Goal: Task Accomplishment & Management: Manage account settings

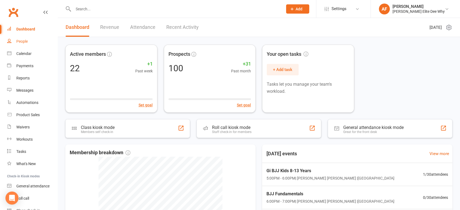
click at [22, 41] on div "People" at bounding box center [21, 41] width 11 height 4
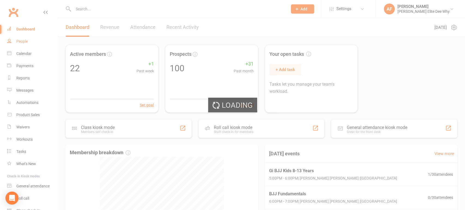
select select "50"
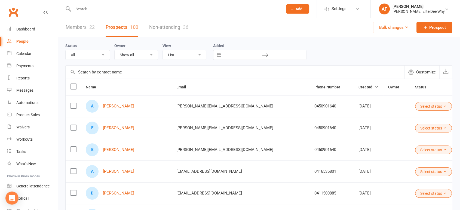
click at [115, 10] on input "text" at bounding box center [175, 9] width 207 height 8
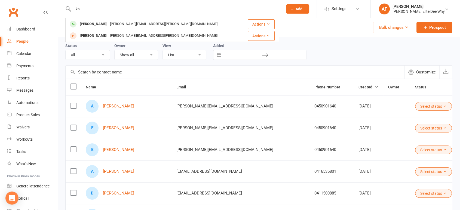
type input "k"
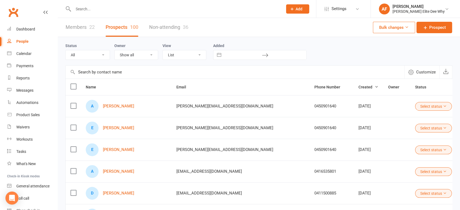
click at [352, 55] on div "Status All (No status set) (Invalid status) Initial Contact Follow-up Call Foll…" at bounding box center [258, 50] width 387 height 17
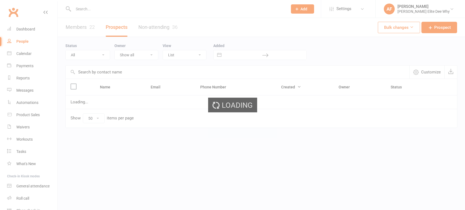
select select "50"
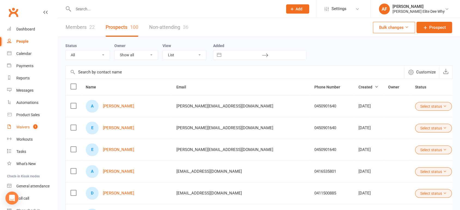
click at [23, 126] on div "Waivers" at bounding box center [22, 127] width 13 height 4
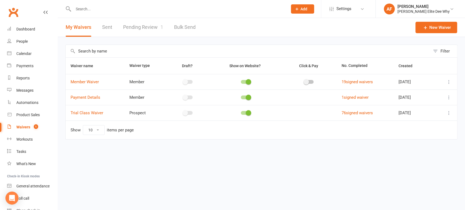
click at [146, 27] on link "Pending Review 1" at bounding box center [143, 27] width 40 height 19
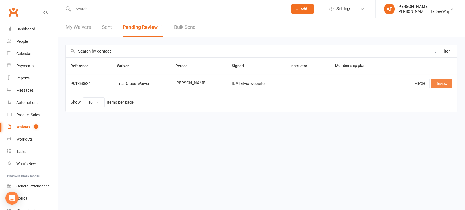
click at [443, 85] on link "Review" at bounding box center [441, 84] width 21 height 10
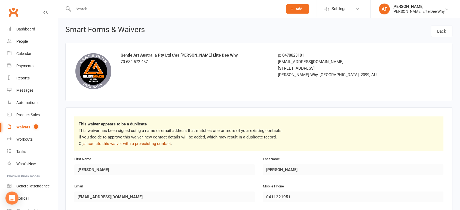
click at [128, 145] on link "associate this waiver with a pre-existing contact" at bounding box center [127, 143] width 88 height 5
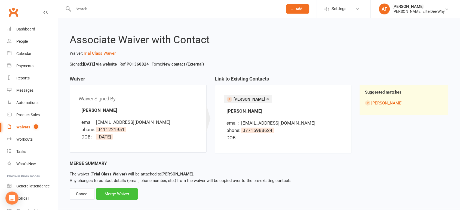
click at [120, 192] on div "Merge Waiver" at bounding box center [117, 193] width 42 height 11
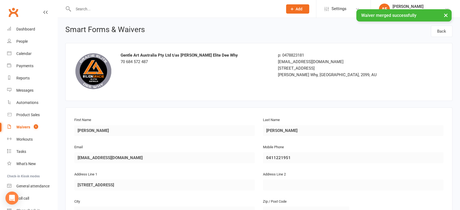
click at [20, 129] on div "Waivers" at bounding box center [23, 127] width 14 height 4
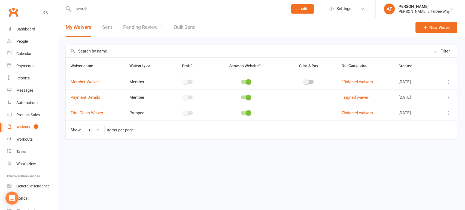
click at [146, 28] on link "Pending Review 1" at bounding box center [143, 27] width 40 height 19
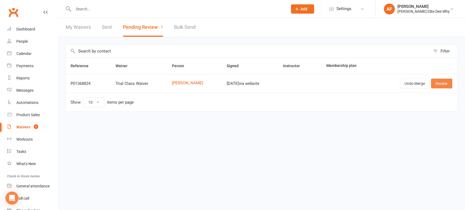
click at [444, 82] on link "Review" at bounding box center [441, 84] width 21 height 10
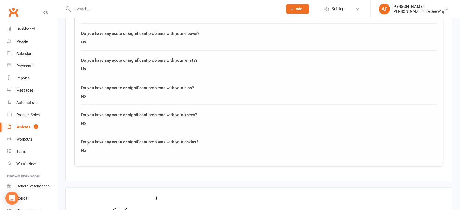
scroll to position [1030, 0]
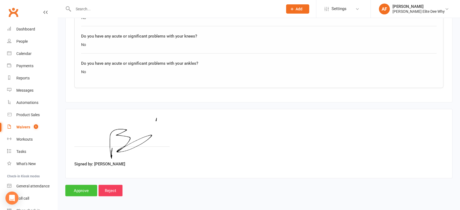
click at [81, 188] on input "Approve" at bounding box center [81, 190] width 32 height 11
